Goal: Entertainment & Leisure: Consume media (video, audio)

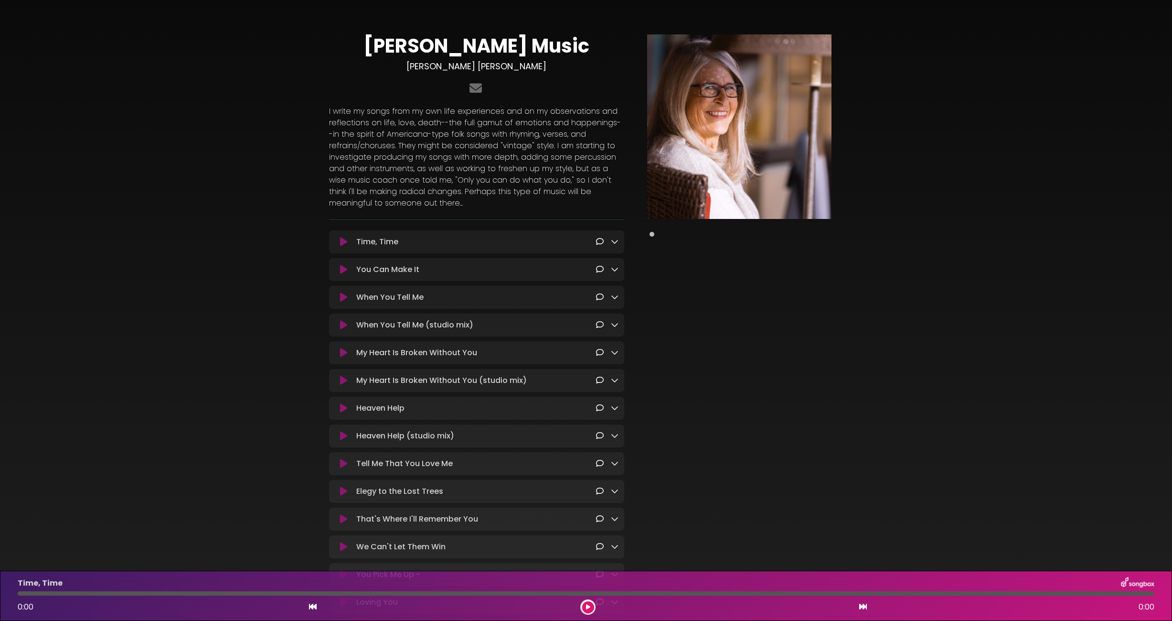
click at [344, 242] on icon at bounding box center [343, 242] width 7 height 10
click at [419, 592] on div at bounding box center [586, 593] width 1137 height 4
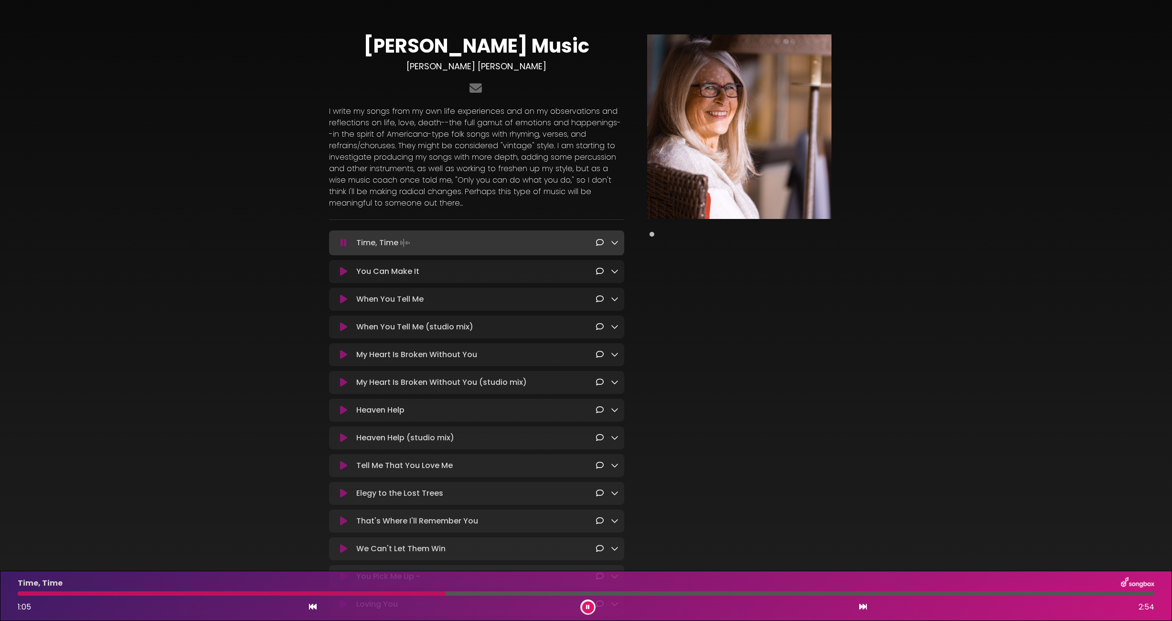
click at [345, 242] on icon at bounding box center [344, 243] width 6 height 10
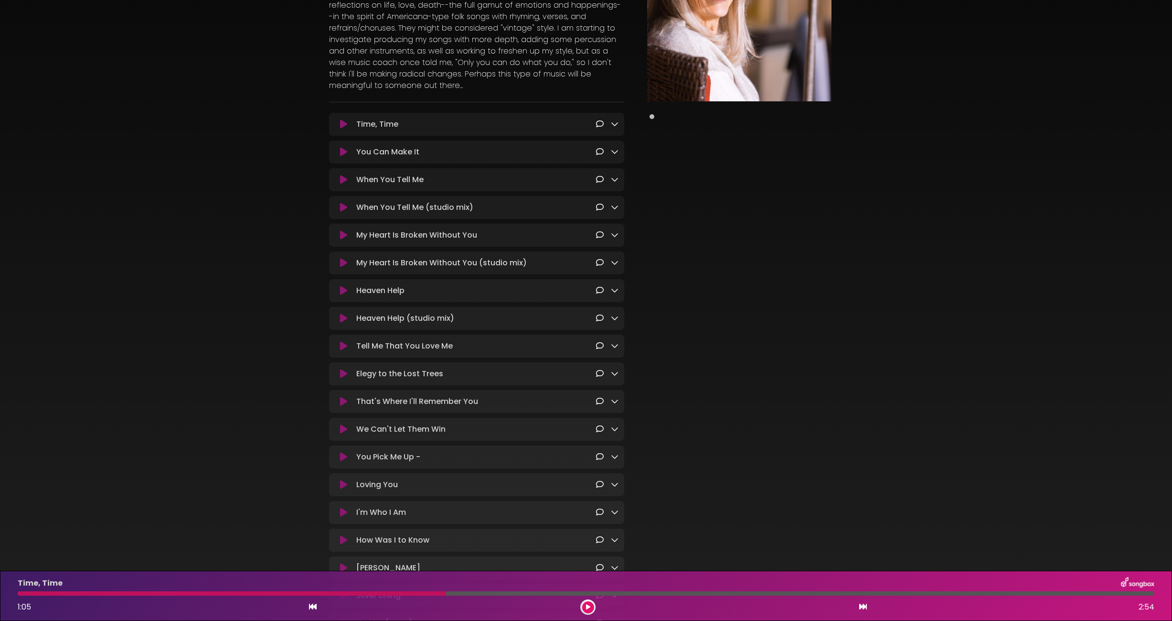
scroll to position [115, 0]
click at [587, 606] on icon at bounding box center [588, 607] width 4 height 6
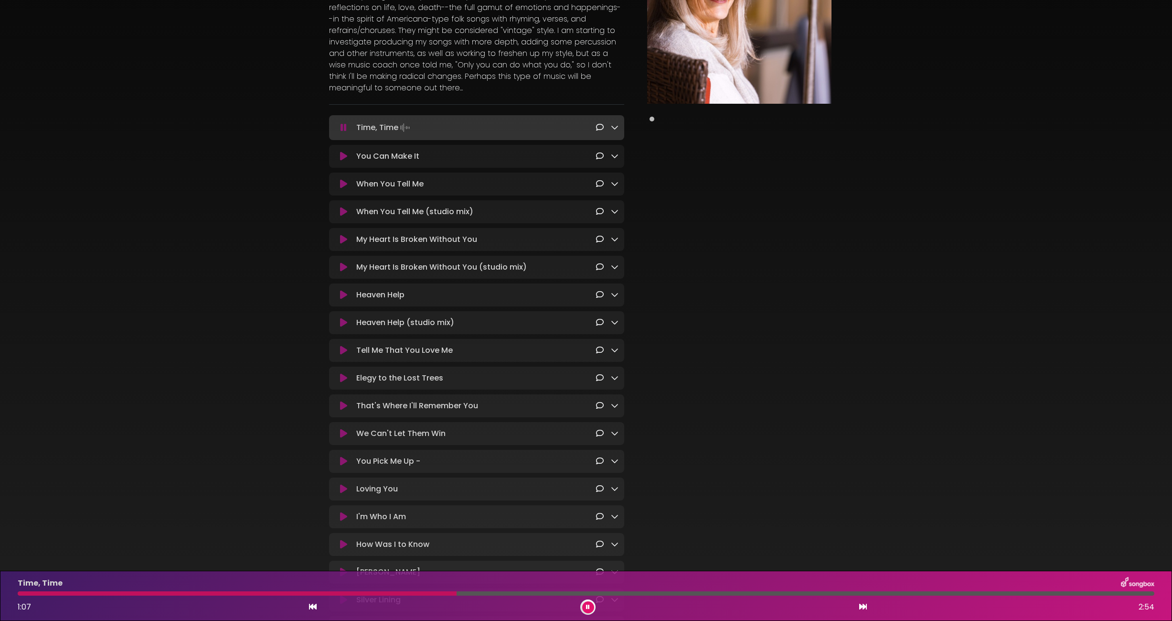
click at [587, 606] on icon at bounding box center [588, 607] width 4 height 6
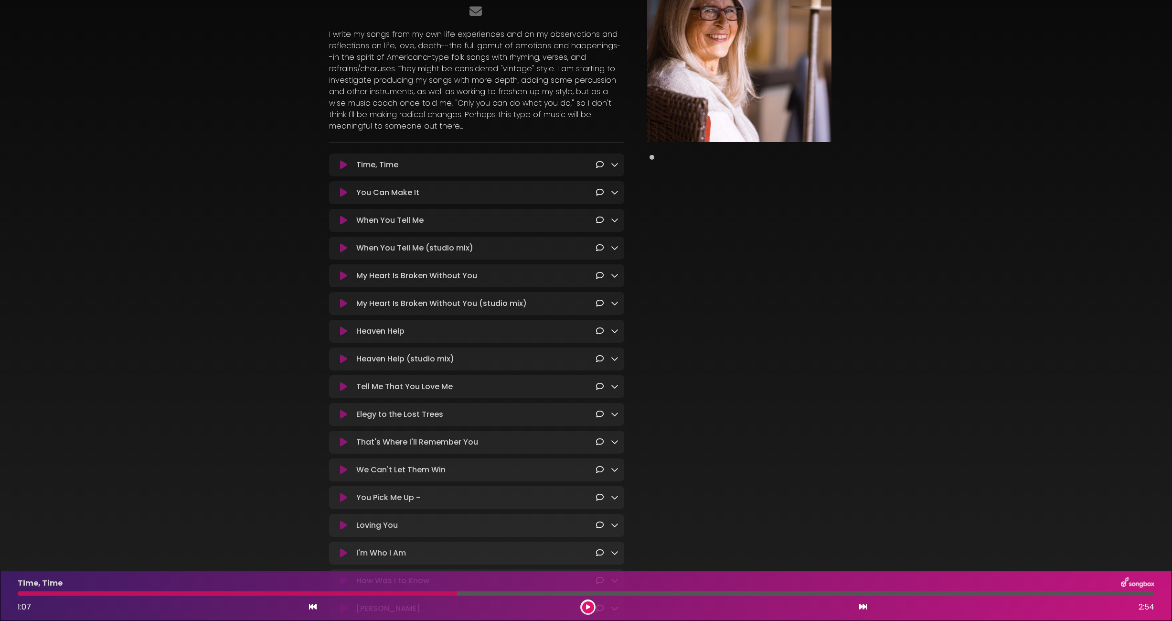
scroll to position [0, 0]
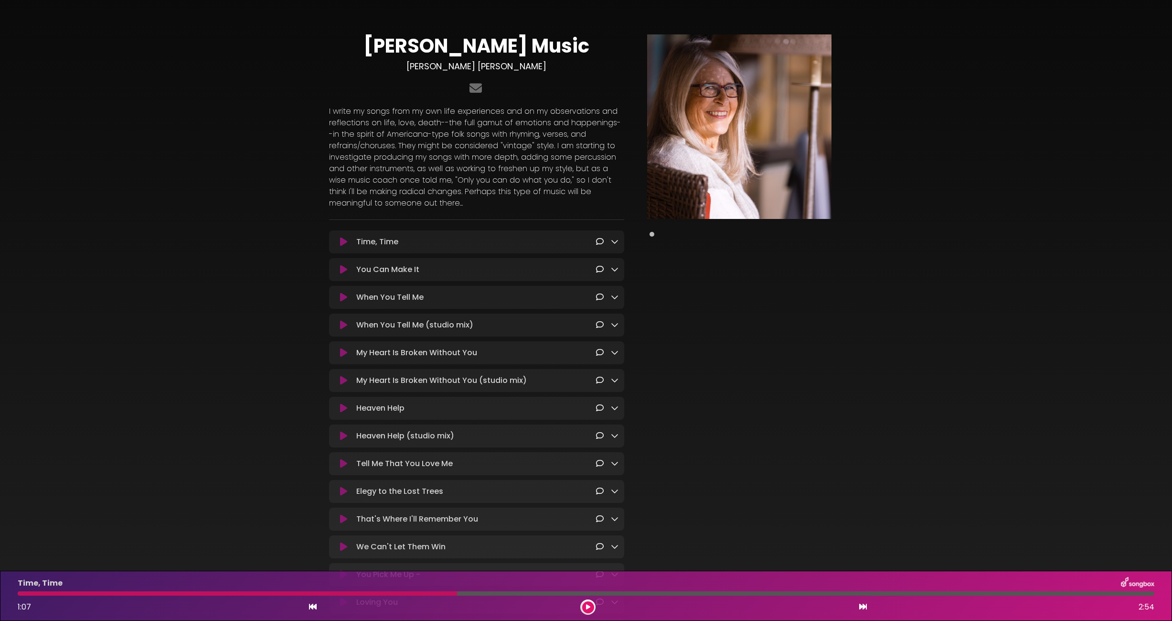
click at [861, 604] on icon at bounding box center [864, 606] width 8 height 8
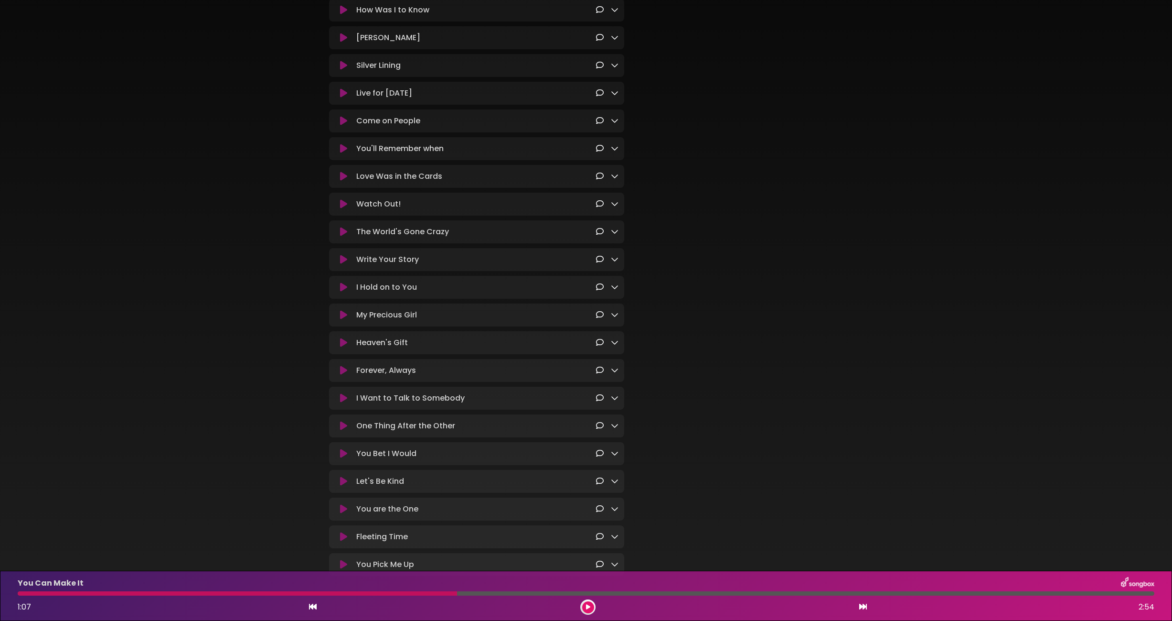
scroll to position [722, 0]
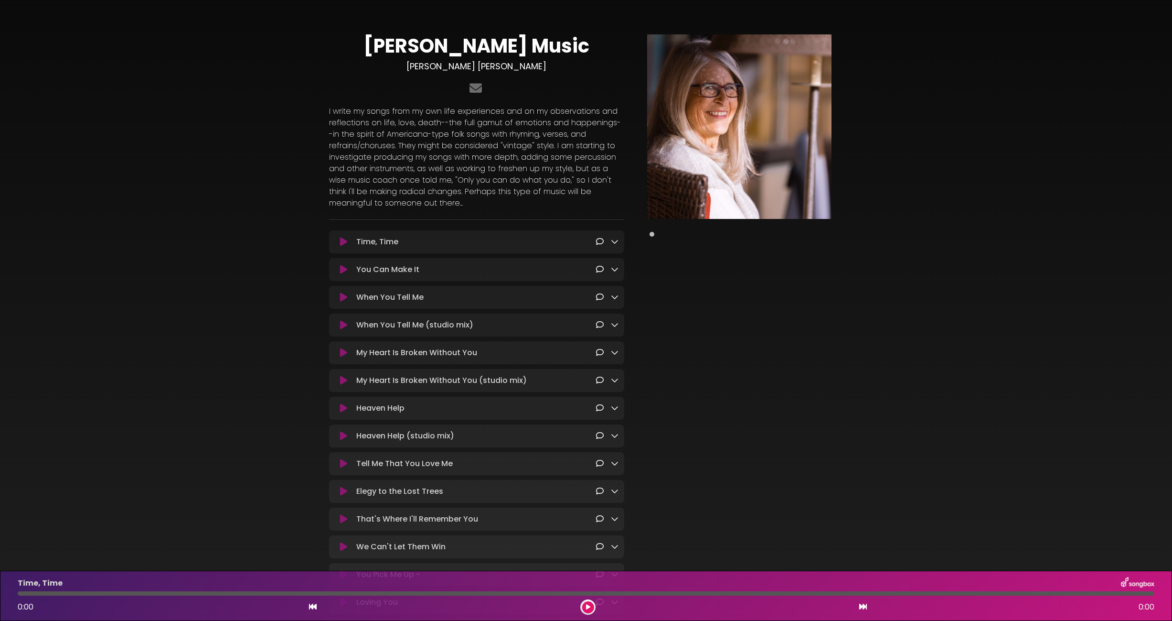
click at [340, 240] on icon at bounding box center [343, 242] width 7 height 10
click at [399, 591] on div at bounding box center [586, 593] width 1137 height 4
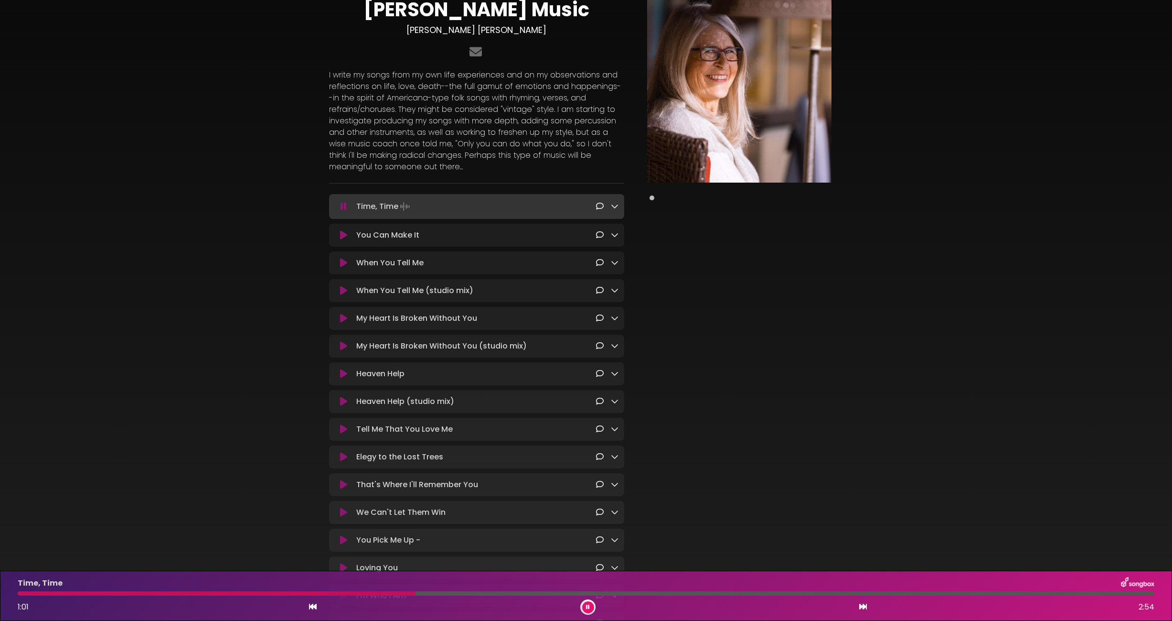
scroll to position [58, 0]
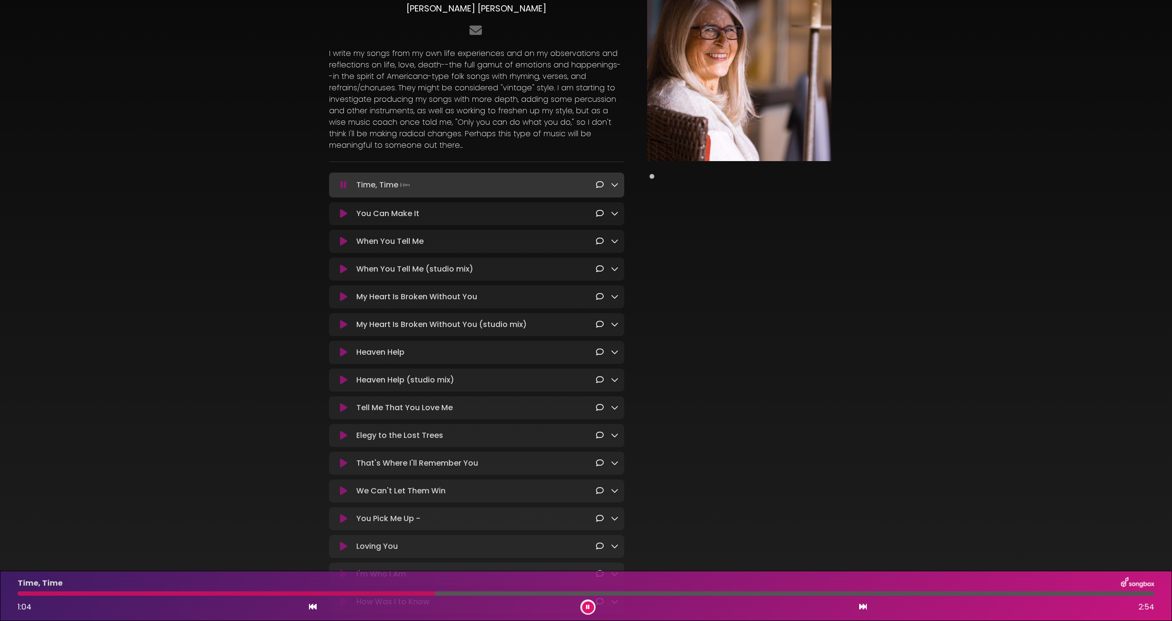
click at [344, 216] on icon at bounding box center [343, 214] width 7 height 10
click at [345, 214] on icon at bounding box center [343, 212] width 7 height 10
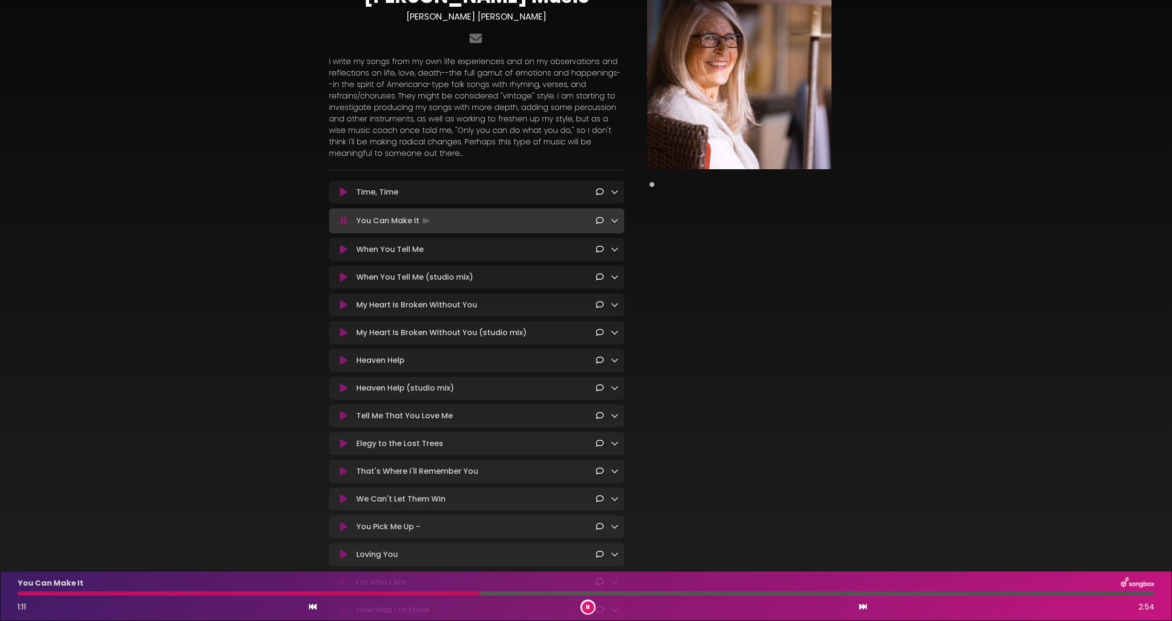
scroll to position [49, 0]
click at [344, 252] on icon at bounding box center [343, 250] width 7 height 10
click at [345, 251] on icon at bounding box center [343, 248] width 7 height 10
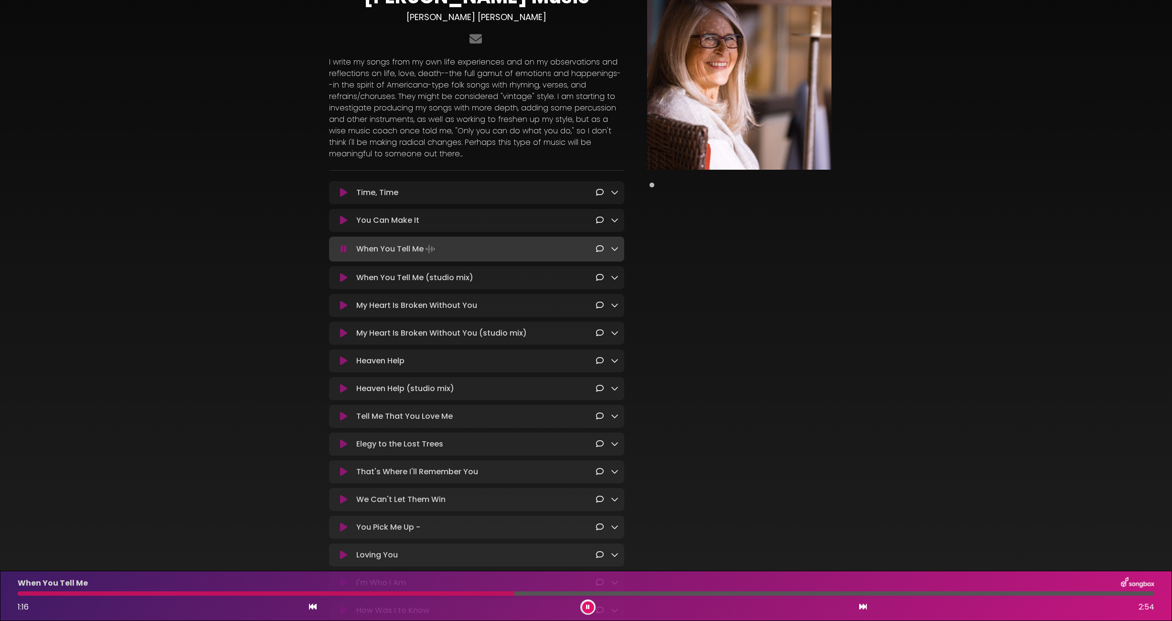
click at [626, 591] on div at bounding box center [586, 593] width 1137 height 4
click at [961, 592] on div at bounding box center [586, 593] width 1137 height 4
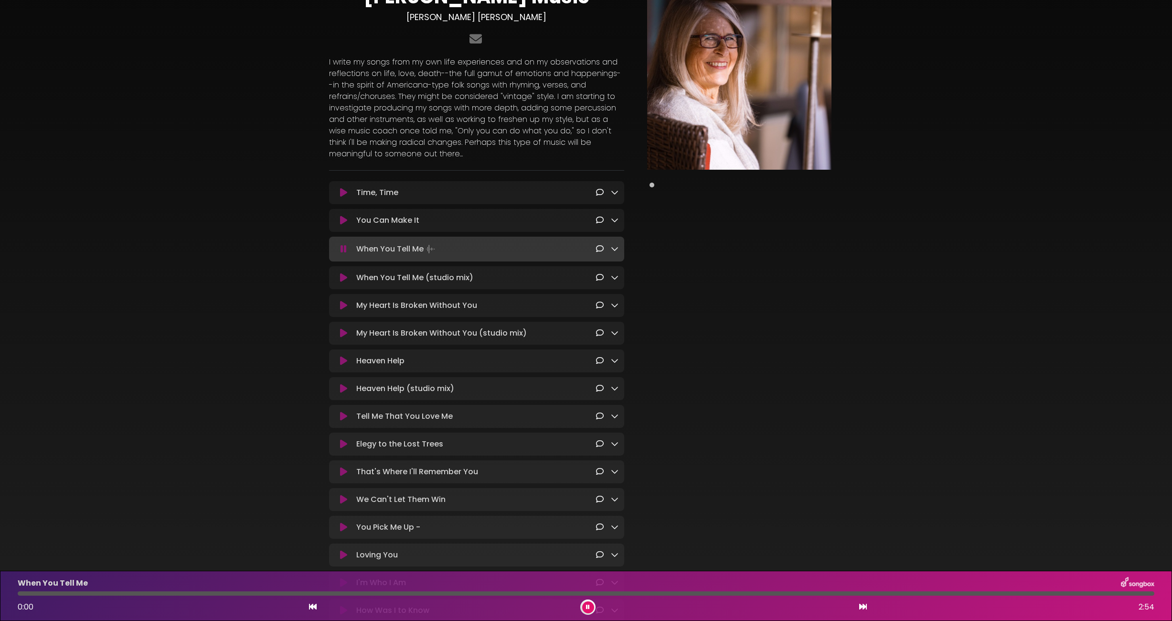
click at [1072, 593] on div at bounding box center [586, 593] width 1137 height 4
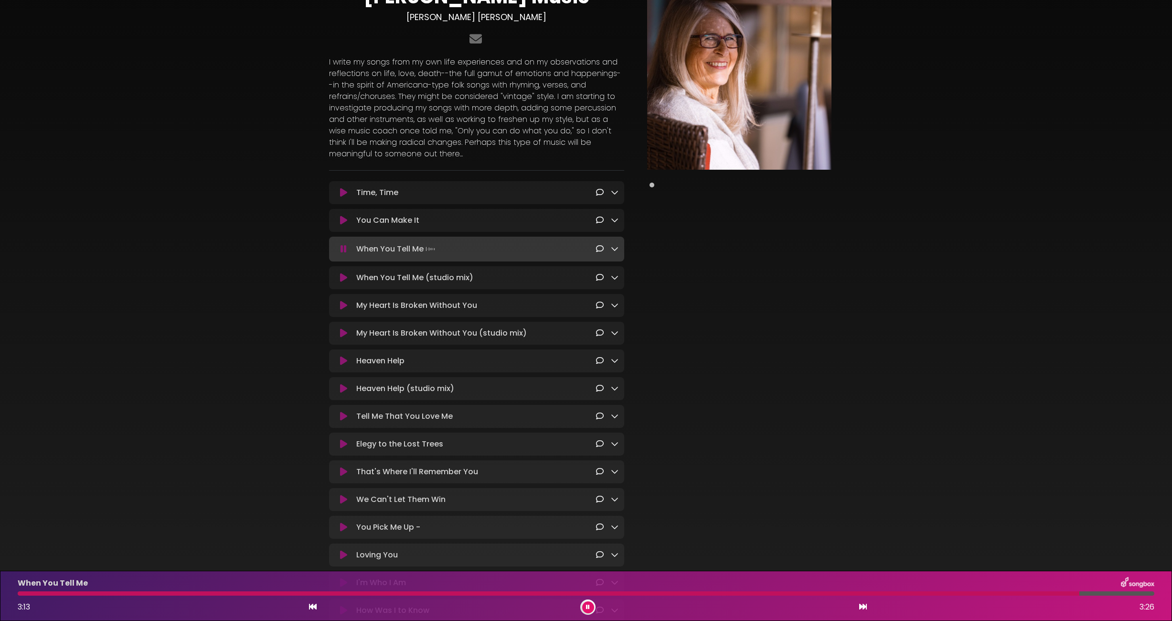
click at [588, 605] on icon at bounding box center [588, 607] width 4 height 6
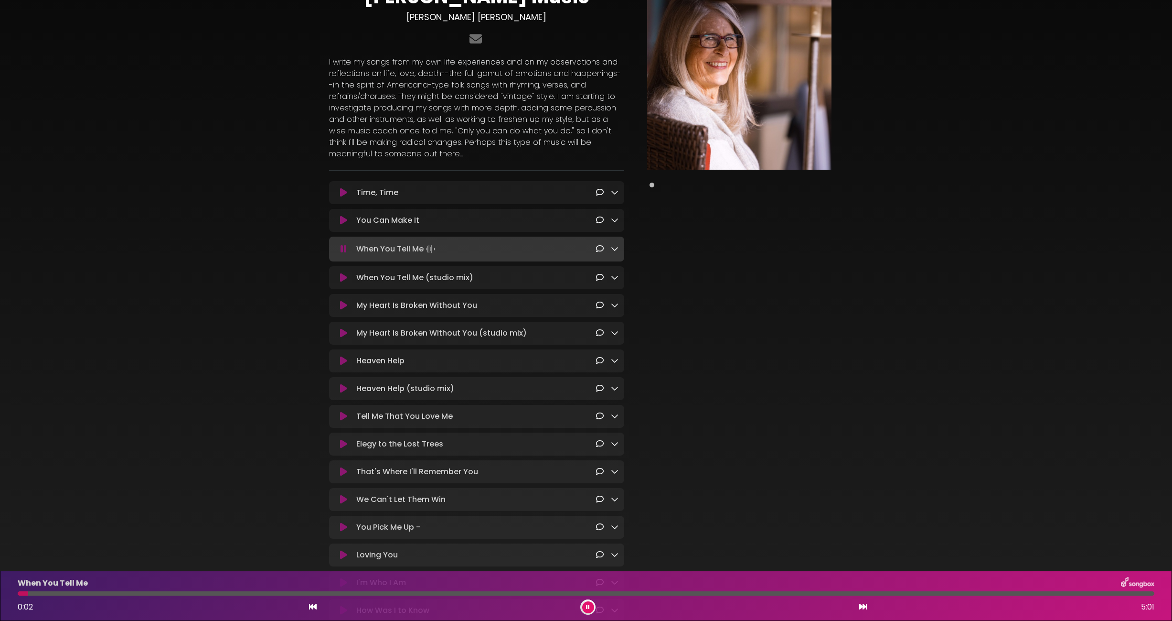
click at [586, 608] on button at bounding box center [588, 607] width 12 height 12
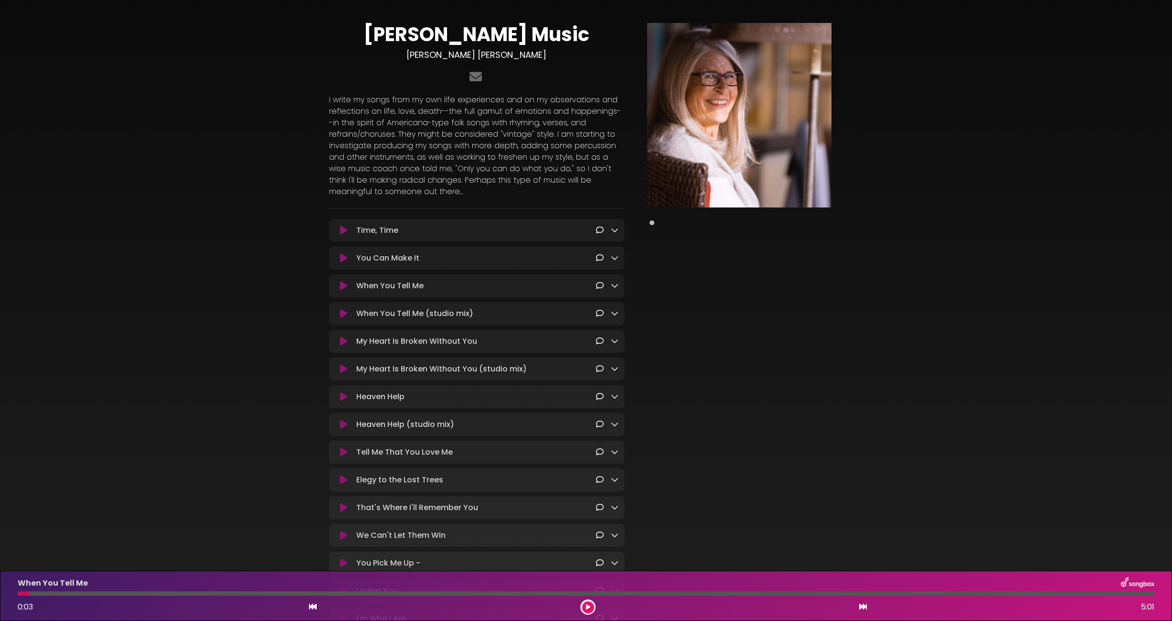
scroll to position [0, 0]
